Goal: Transaction & Acquisition: Book appointment/travel/reservation

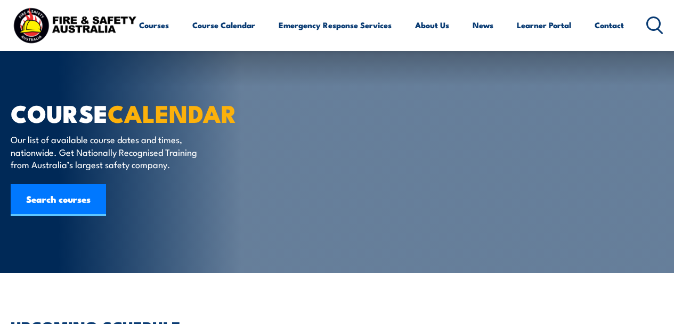
type input "1"
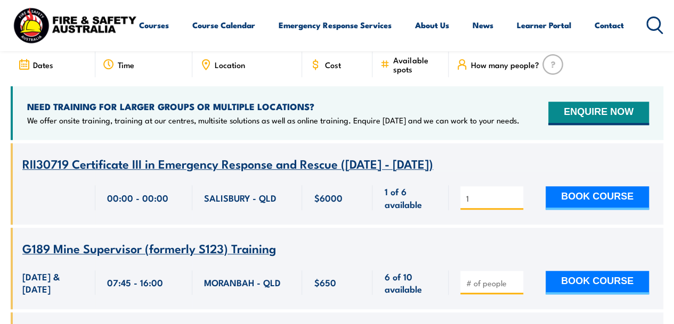
click at [513, 193] on input "1" at bounding box center [492, 198] width 53 height 11
click at [564, 186] on button "BOOK COURSE" at bounding box center [597, 197] width 103 height 23
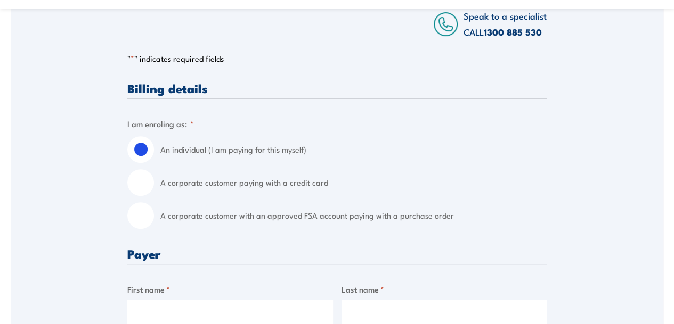
click at [144, 229] on input "A corporate customer with an approved FSA account paying with a purchase order" at bounding box center [140, 215] width 27 height 27
radio input "true"
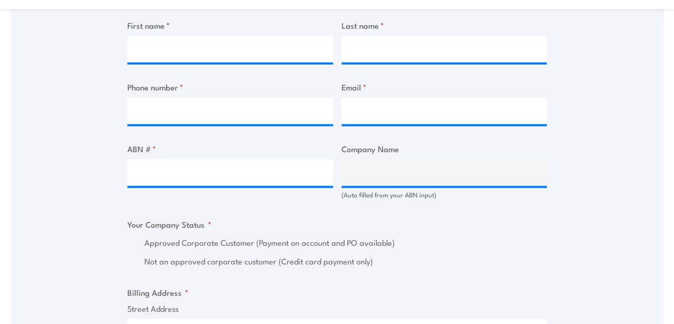
scroll to position [639, 0]
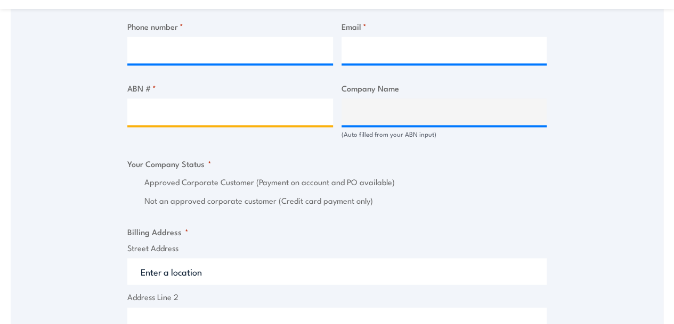
click at [186, 125] on input "ABN # *" at bounding box center [230, 112] width 206 height 27
paste input "31009687521"
type input "31009687521"
click at [256, 125] on input "31009687521" at bounding box center [230, 112] width 206 height 27
click at [208, 125] on input "31009687521" at bounding box center [230, 112] width 206 height 27
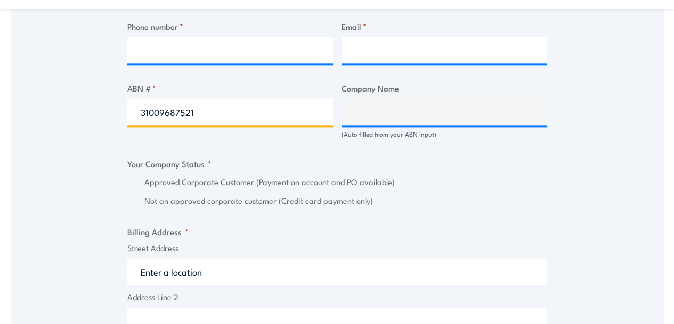
click at [208, 125] on input "31009687521" at bounding box center [230, 112] width 206 height 27
click at [210, 125] on input "31009687521" at bounding box center [230, 112] width 206 height 27
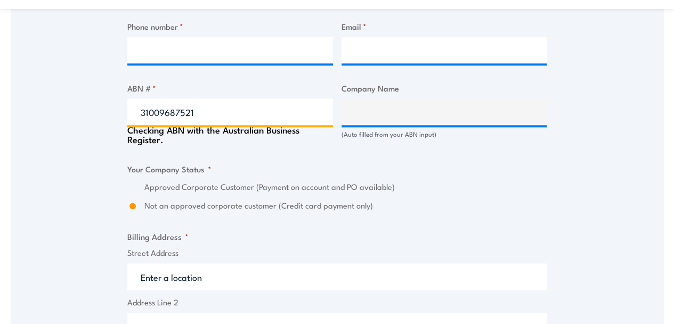
type input "ADBRI MASONRY PTY LTD"
radio input "true"
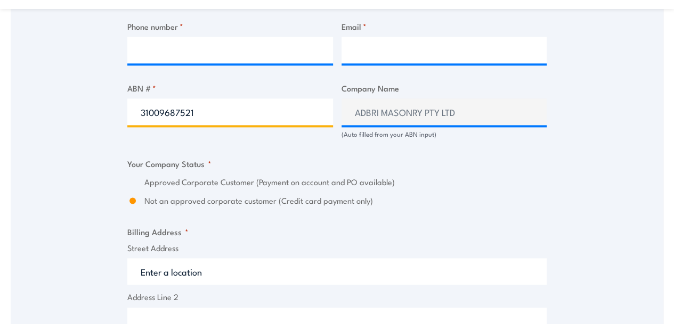
type input "31009687521"
